Goal: Find specific page/section: Find specific page/section

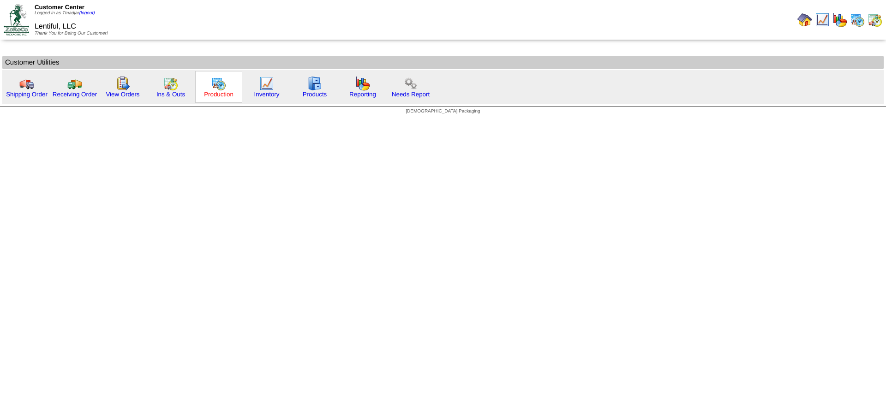
click at [216, 91] on link "Production" at bounding box center [219, 94] width 30 height 7
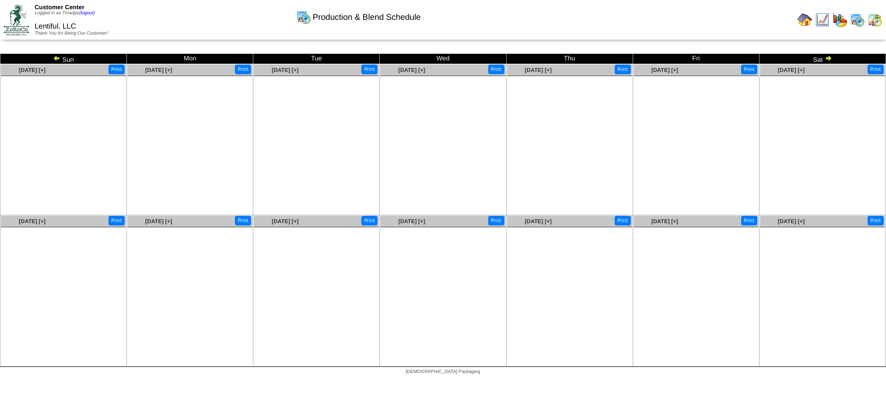
click at [877, 22] on img at bounding box center [875, 19] width 15 height 15
